Goal: Task Accomplishment & Management: Use online tool/utility

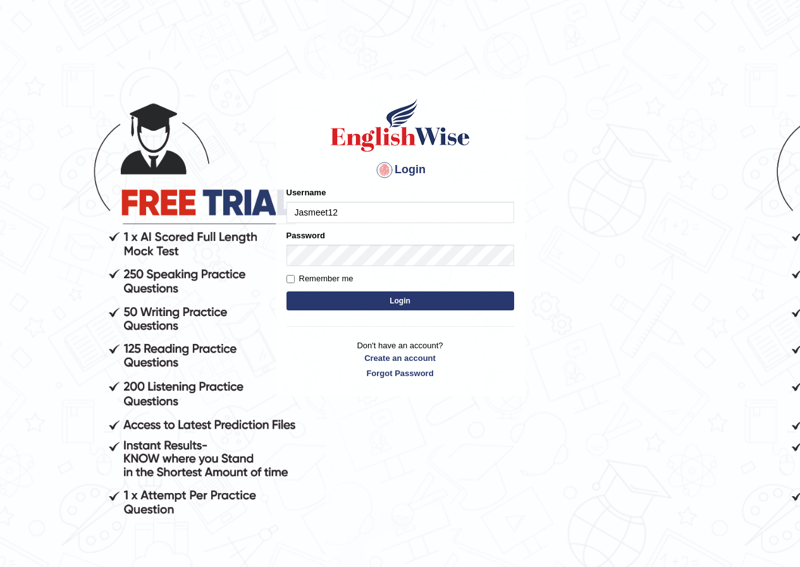
type input "Jasmeet12"
click at [365, 305] on button "Login" at bounding box center [400, 300] width 228 height 19
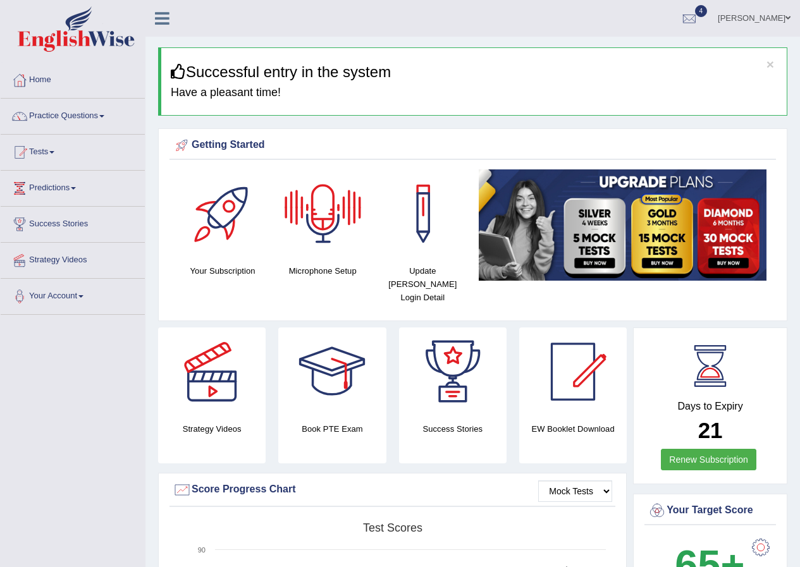
click at [317, 208] on div at bounding box center [323, 213] width 89 height 89
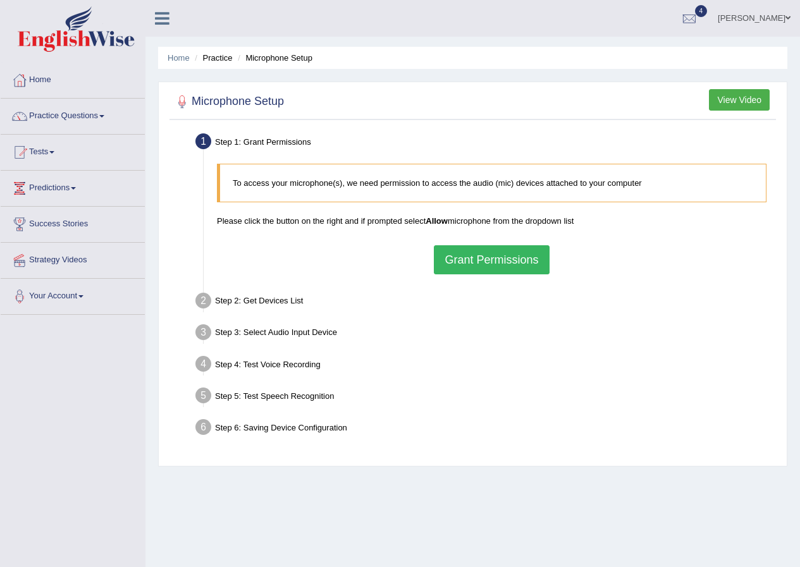
click at [465, 259] on button "Grant Permissions" at bounding box center [491, 259] width 115 height 29
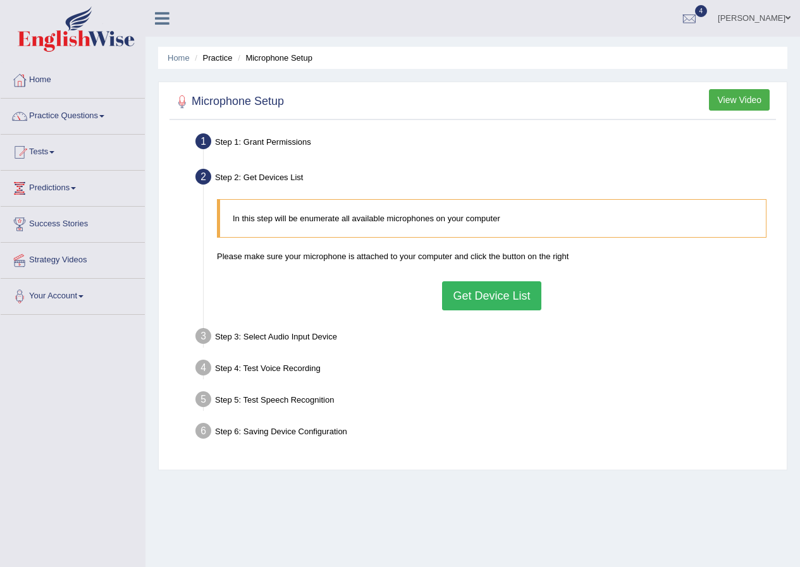
click at [503, 286] on button "Get Device List" at bounding box center [491, 295] width 99 height 29
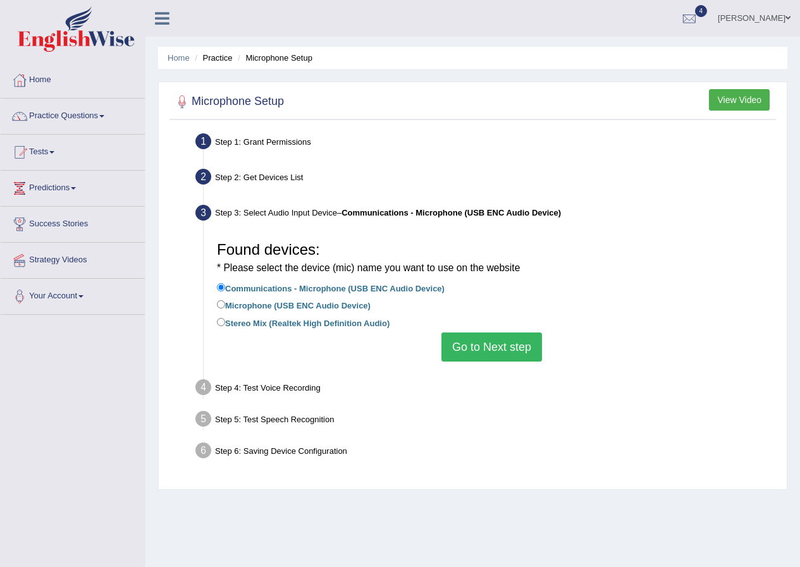
click at [492, 347] on button "Go to Next step" at bounding box center [491, 347] width 101 height 29
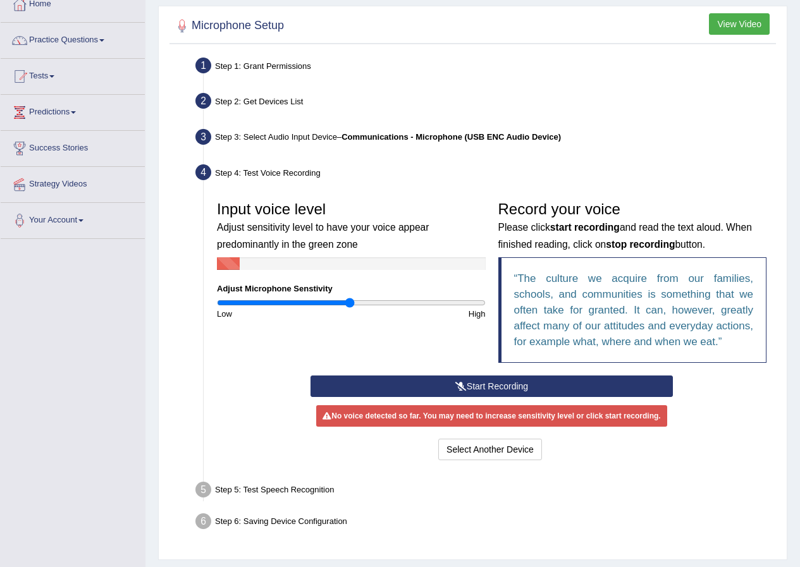
scroll to position [47, 0]
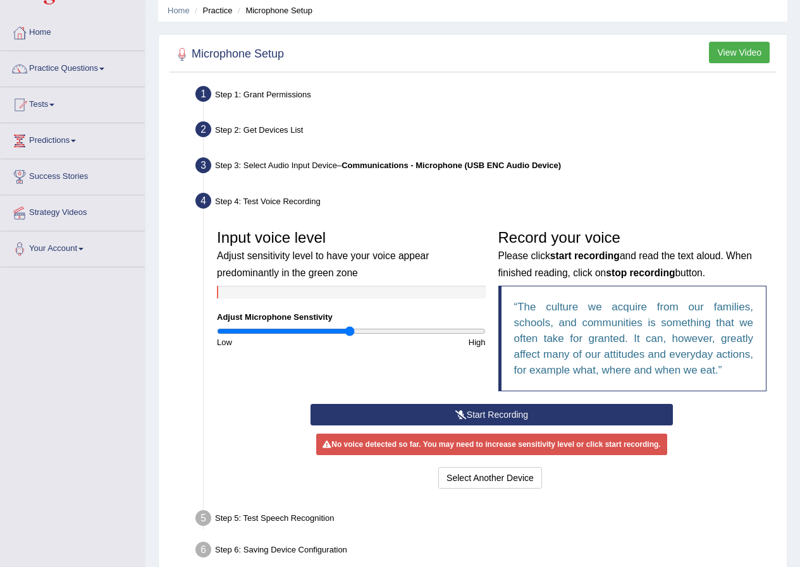
click at [458, 414] on icon at bounding box center [460, 414] width 11 height 9
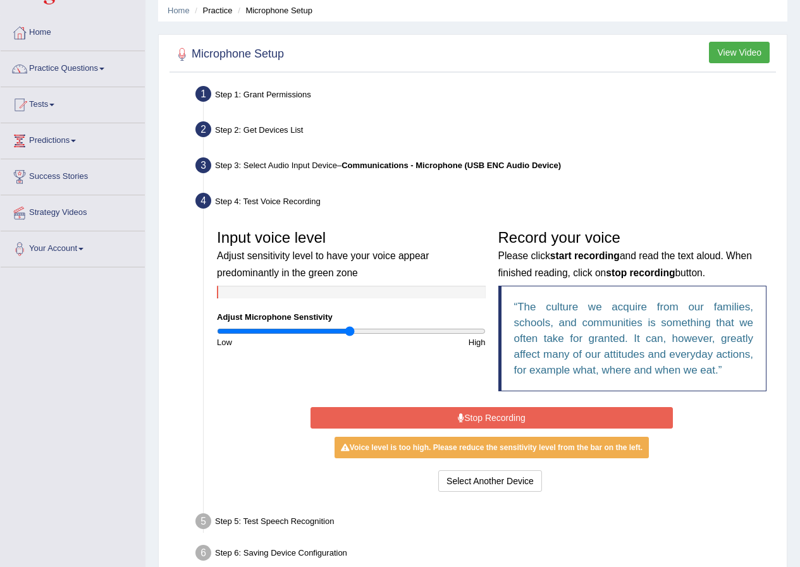
click at [460, 414] on icon at bounding box center [461, 418] width 6 height 9
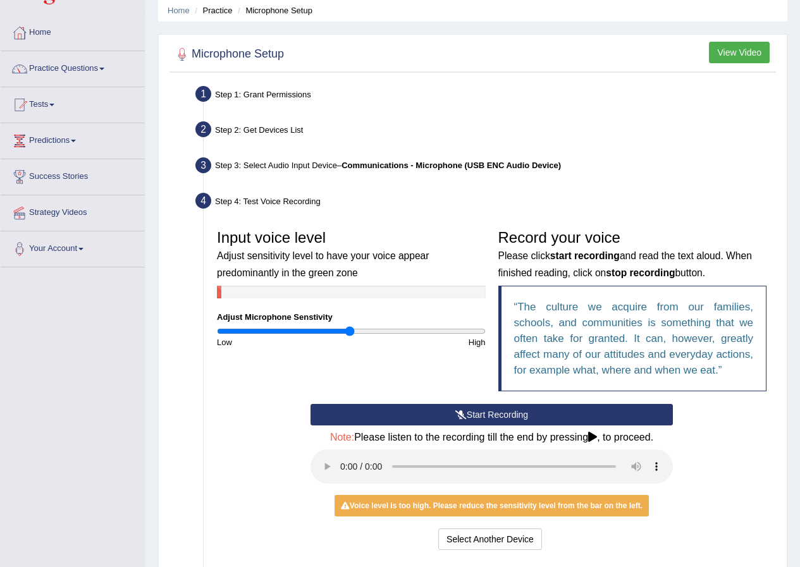
click at [456, 412] on icon at bounding box center [460, 414] width 11 height 9
click at [39, 106] on link "Tests" at bounding box center [73, 103] width 144 height 32
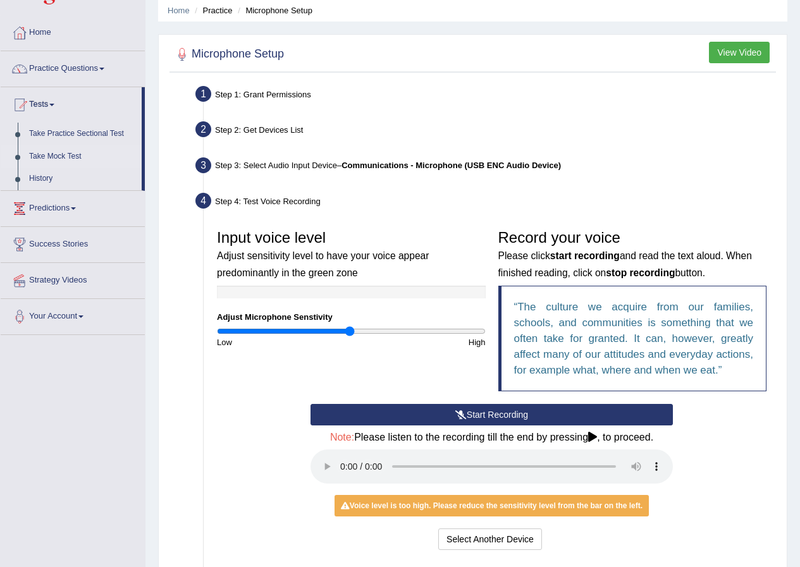
click at [56, 152] on link "Take Mock Test" at bounding box center [82, 156] width 118 height 23
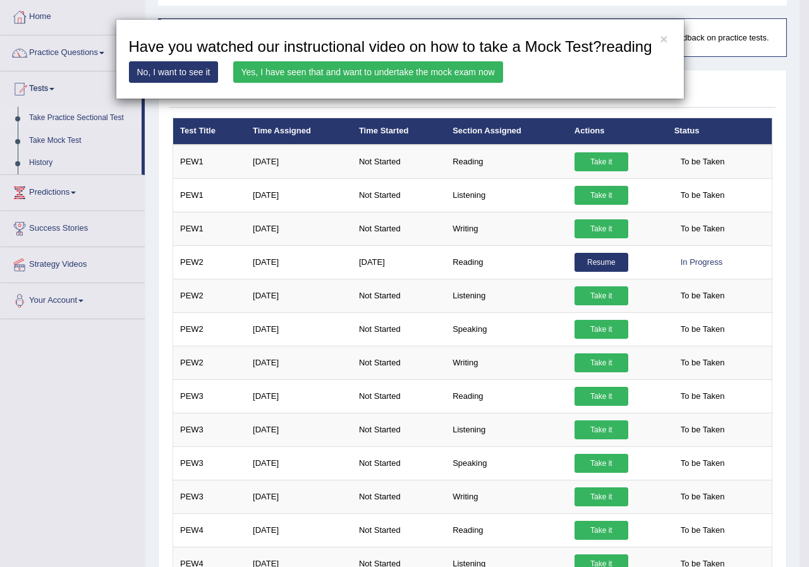
click at [321, 64] on link "Yes, I have seen that and want to undertake the mock exam now" at bounding box center [368, 71] width 270 height 21
